Goal: Find specific page/section: Find specific page/section

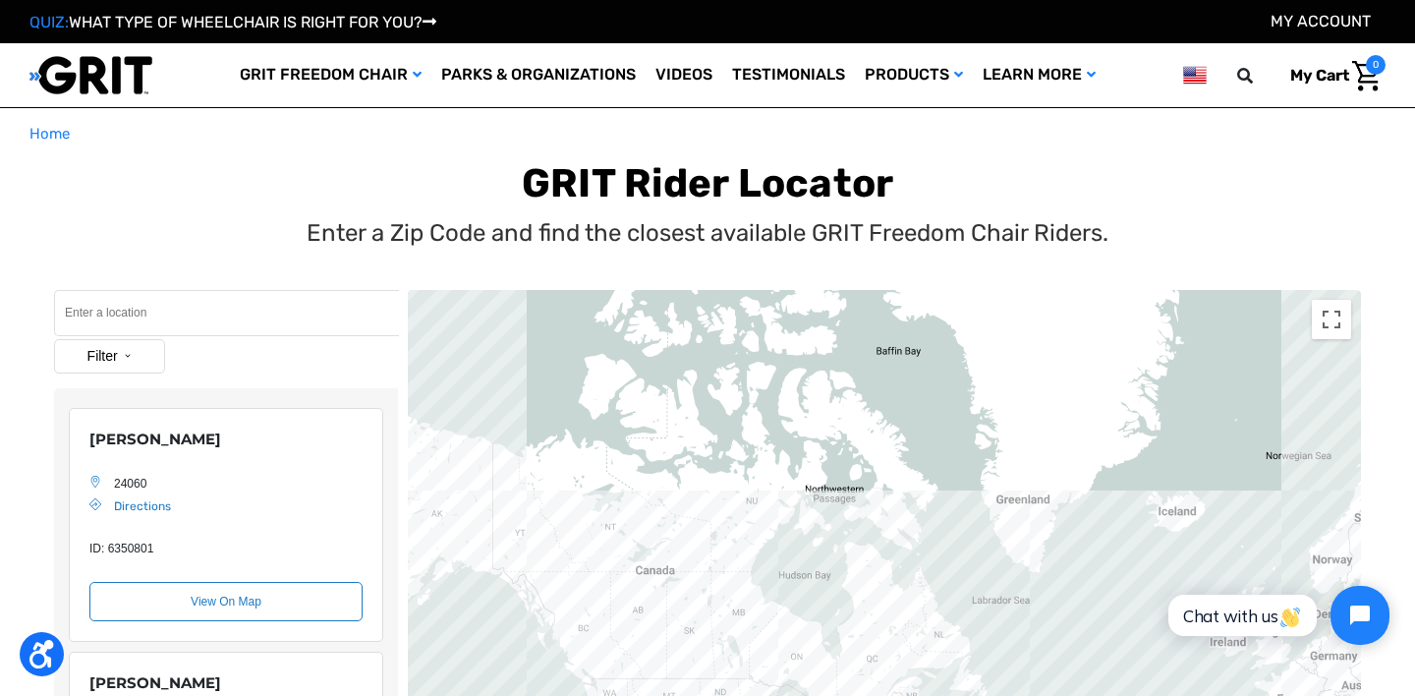
click at [219, 312] on input "Search" at bounding box center [226, 313] width 345 height 46
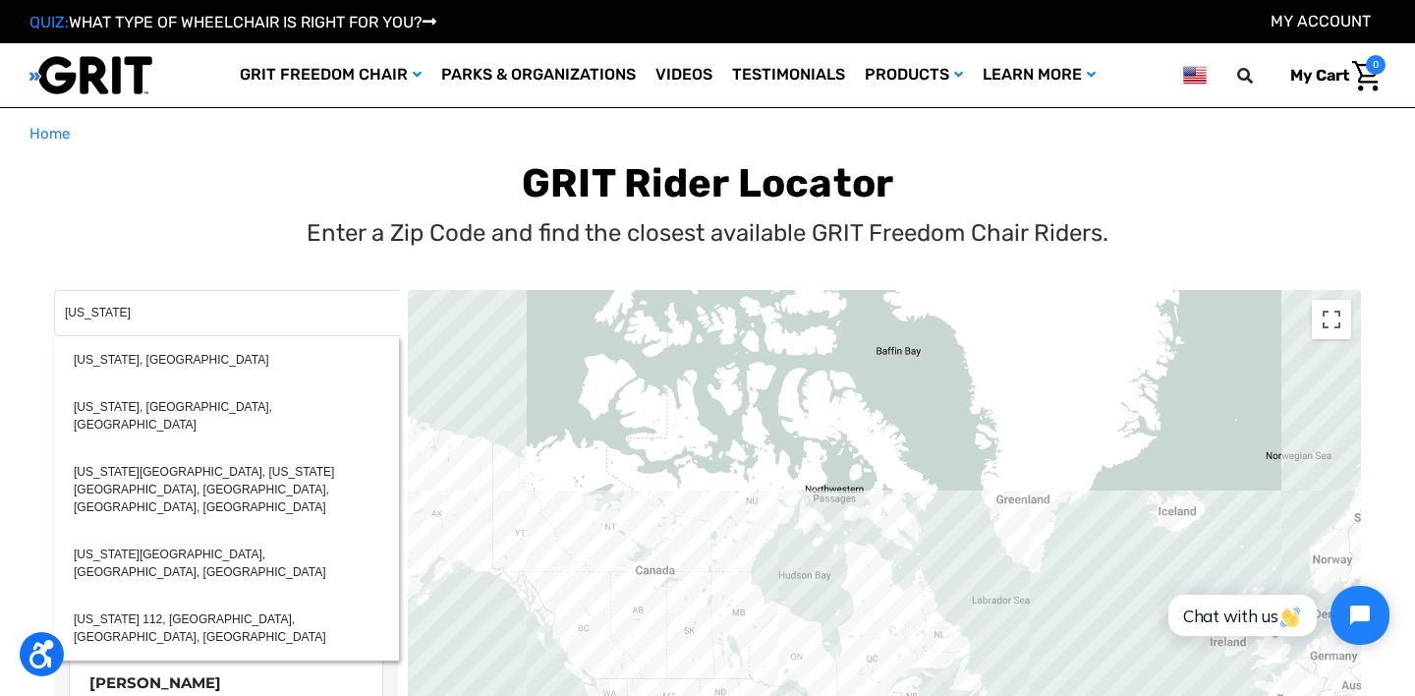
type input "[US_STATE]"
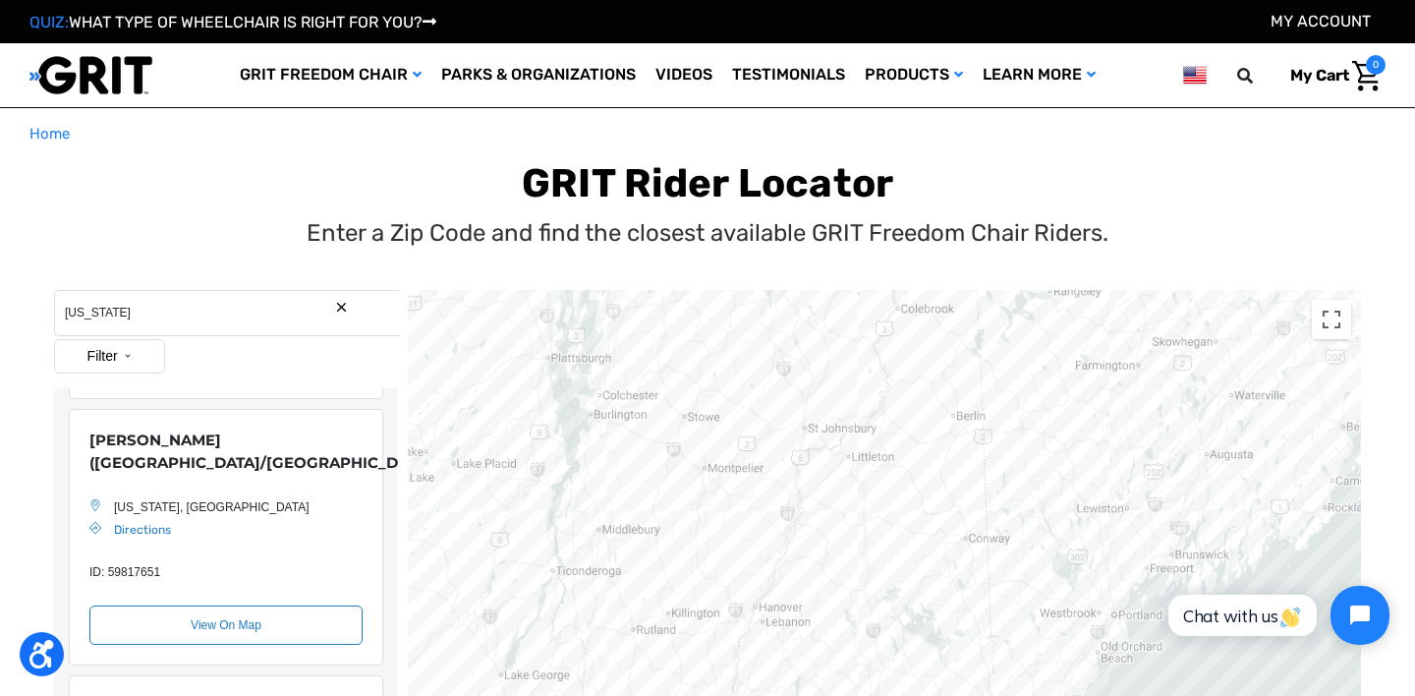
scroll to position [259, 0]
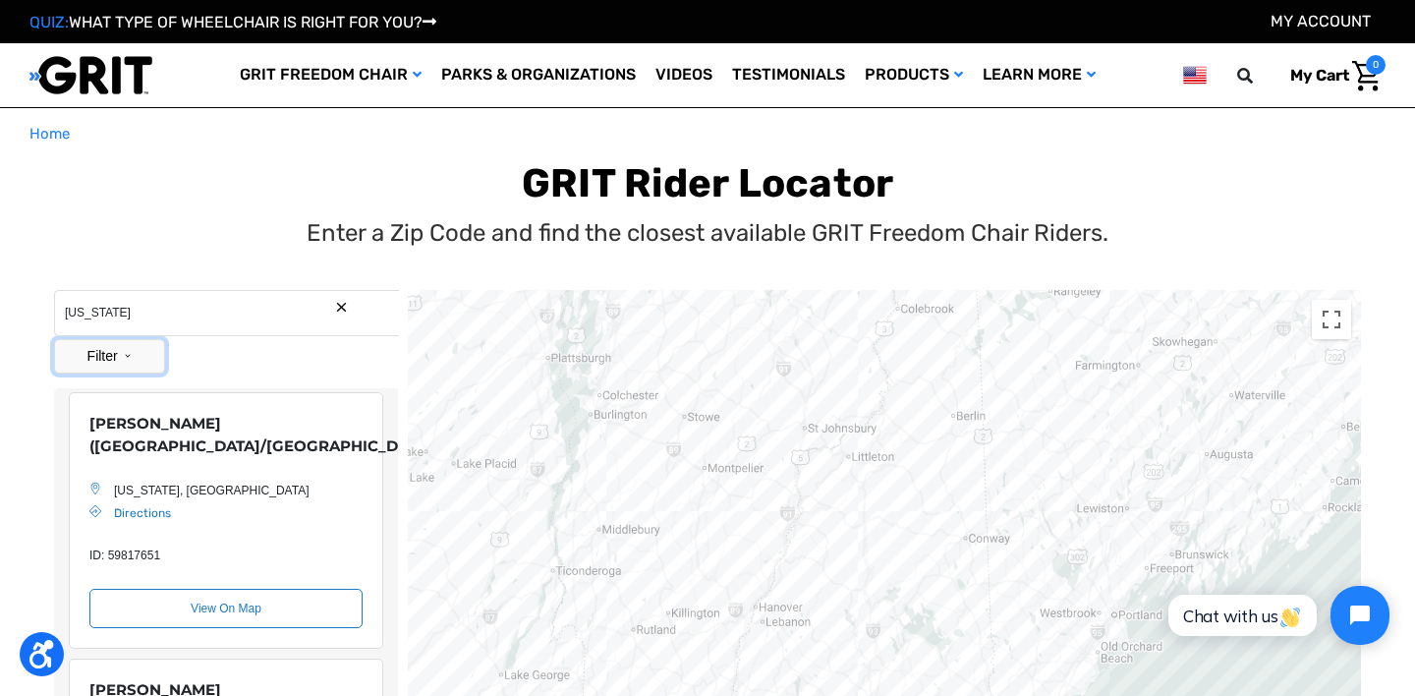
click at [124, 343] on button "Filter" at bounding box center [109, 356] width 111 height 34
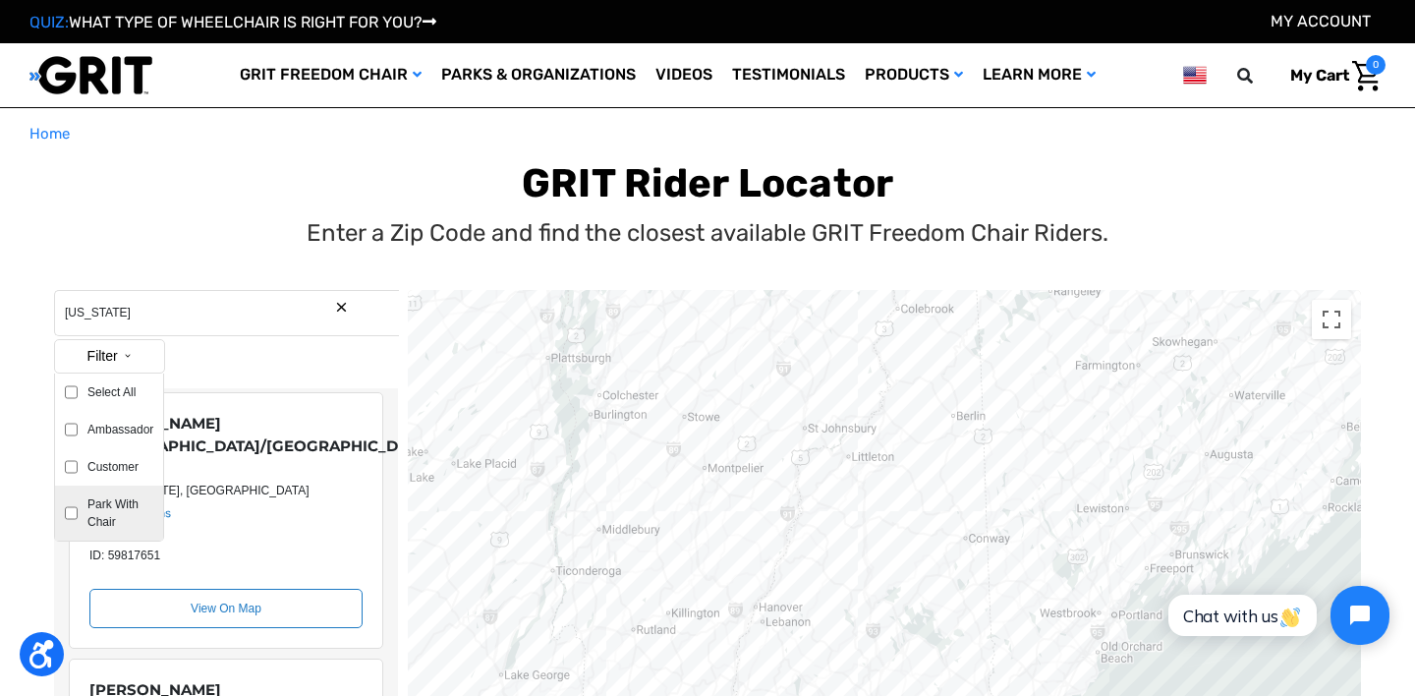
click at [133, 507] on label "Park With Chair" at bounding box center [116, 512] width 76 height 35
click at [78, 507] on input "Park With Chair" at bounding box center [71, 512] width 13 height 35
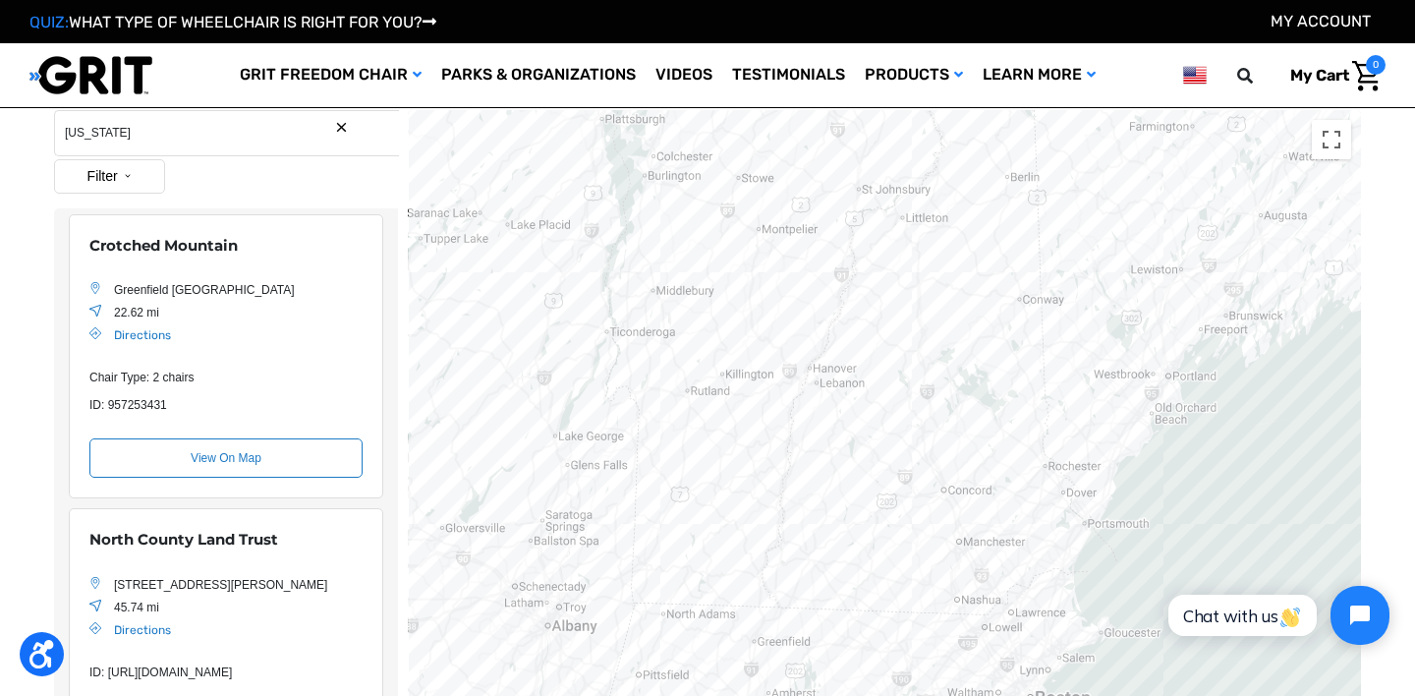
scroll to position [16, 0]
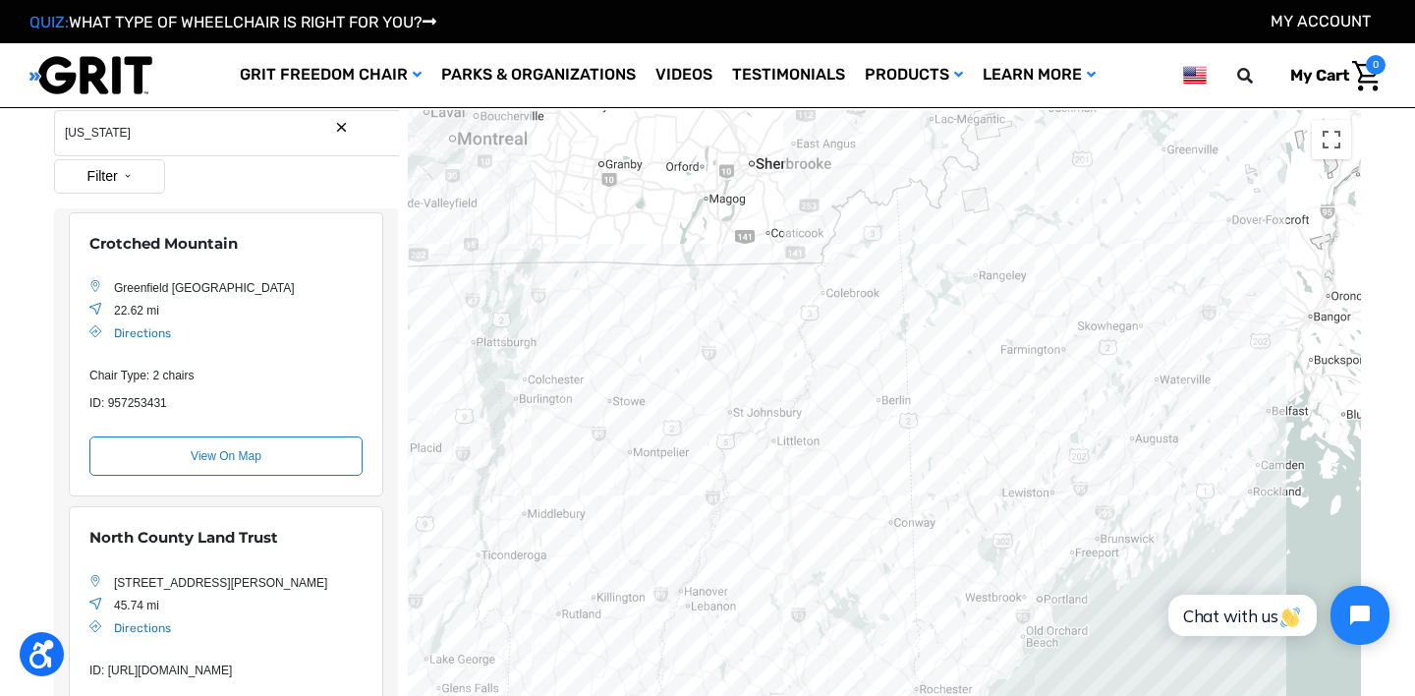
drag, startPoint x: 820, startPoint y: 299, endPoint x: 688, endPoint y: 522, distance: 259.0
click at [688, 522] on div "Location Map" at bounding box center [884, 552] width 953 height 884
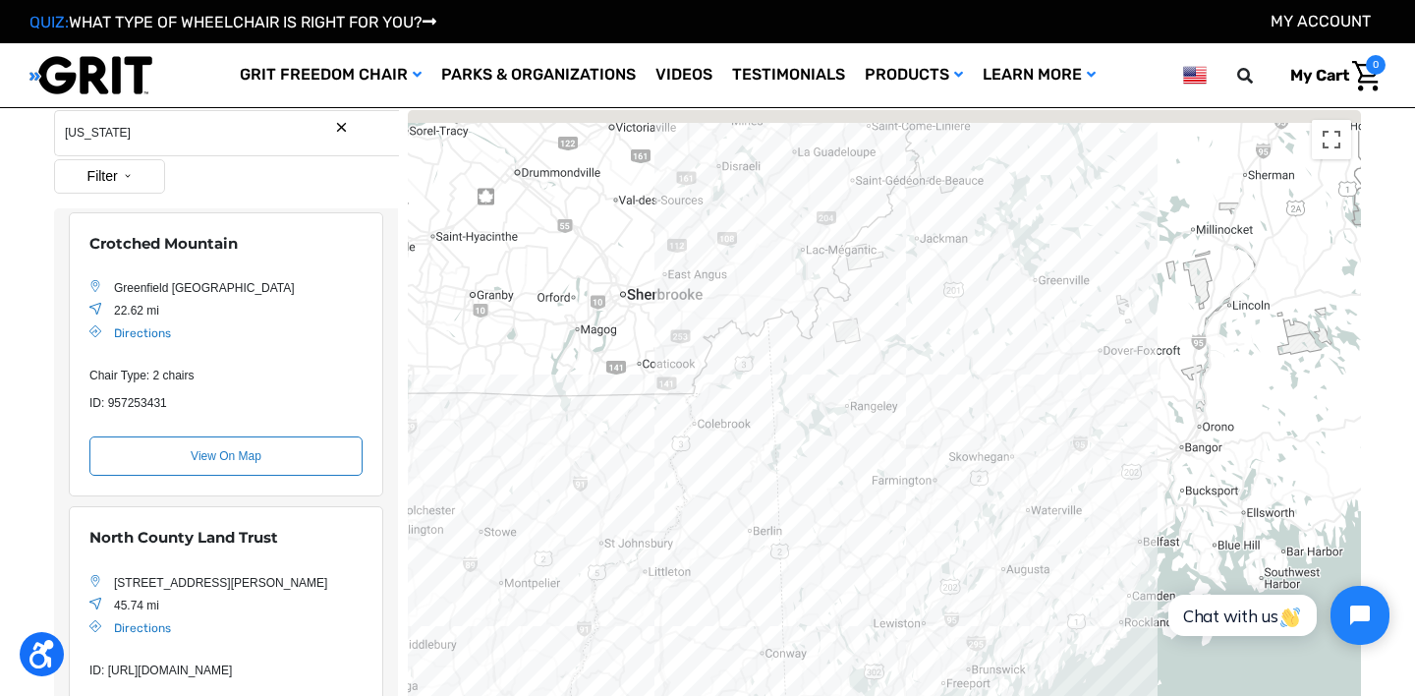
drag, startPoint x: 921, startPoint y: 297, endPoint x: 788, endPoint y: 435, distance: 191.8
click at [788, 435] on div "Location Map" at bounding box center [884, 552] width 953 height 884
